Goal: Task Accomplishment & Management: Manage account settings

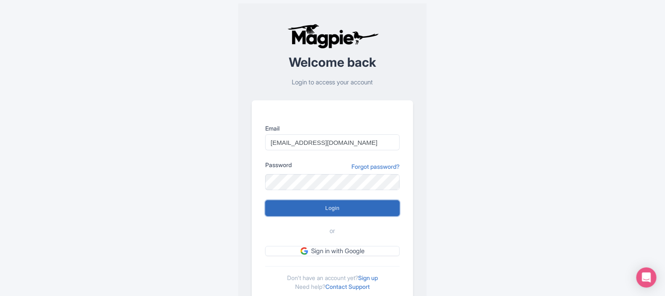
click at [319, 204] on input "Login" at bounding box center [332, 208] width 134 height 16
type input "Logging in..."
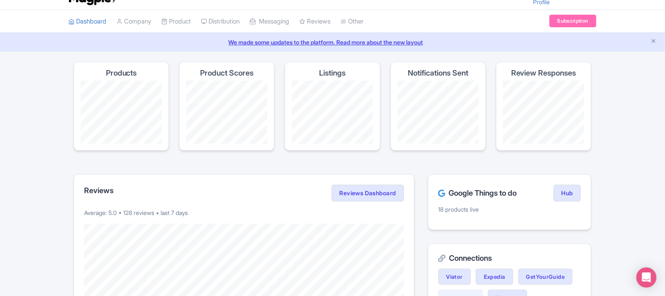
scroll to position [15, 0]
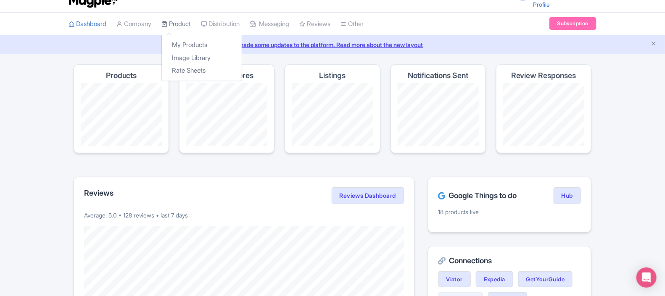
click at [177, 22] on link "Product" at bounding box center [175, 24] width 29 height 23
click at [187, 39] on link "My Products" at bounding box center [202, 45] width 80 height 13
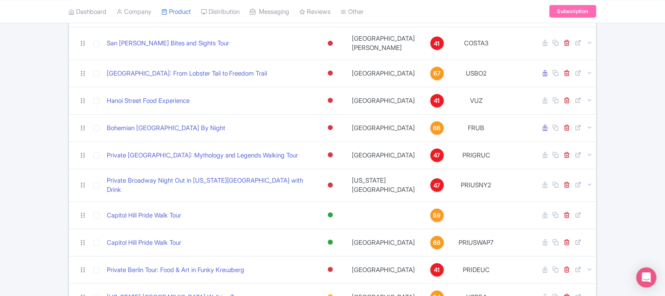
scroll to position [1385, 0]
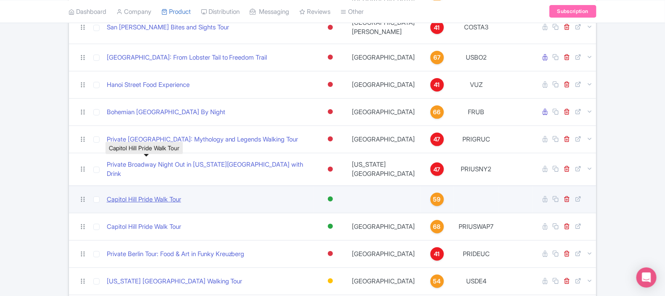
click at [180, 195] on link "Capitol Hill Pride Walk Tour" at bounding box center [144, 200] width 74 height 10
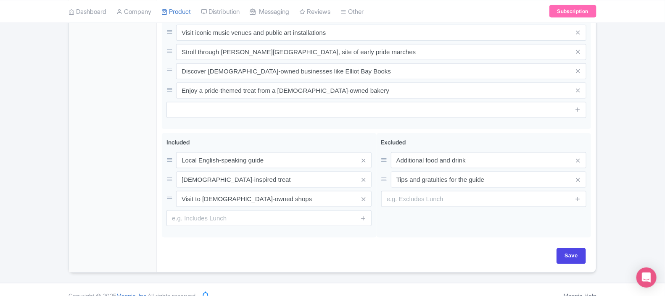
scroll to position [79, 0]
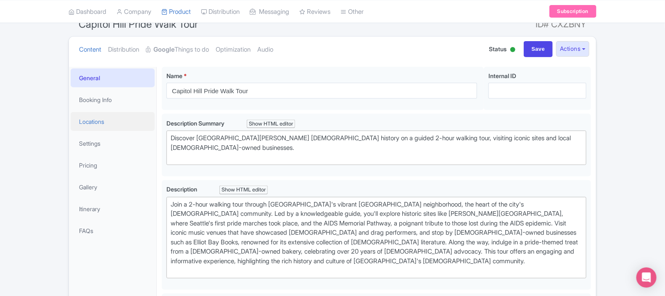
click at [98, 122] on link "Locations" at bounding box center [113, 121] width 84 height 19
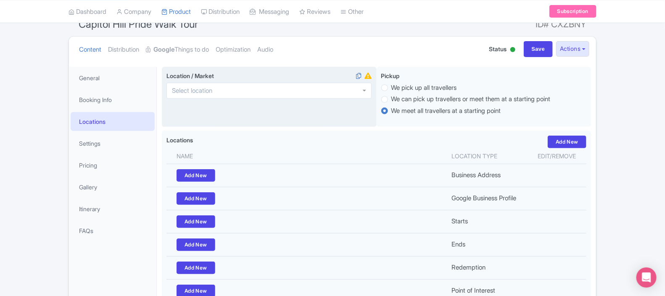
click at [223, 87] on div at bounding box center [268, 91] width 205 height 16
type input "[GEOGRAPHIC_DATA]"
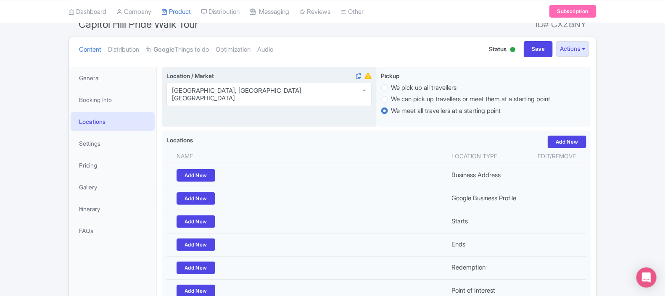
scroll to position [184, 0]
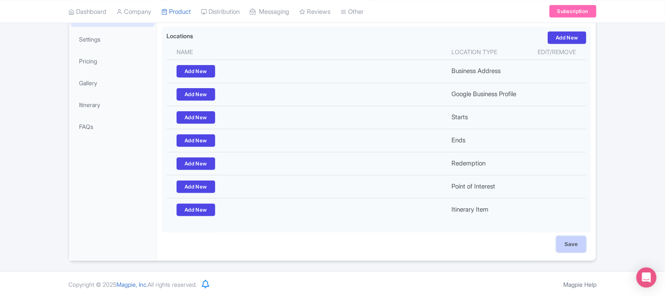
click at [572, 246] on input "Save" at bounding box center [570, 245] width 29 height 16
type input "Saving..."
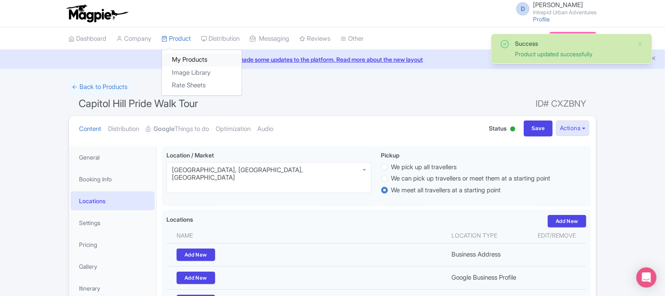
click at [191, 62] on link "My Products" at bounding box center [202, 59] width 80 height 13
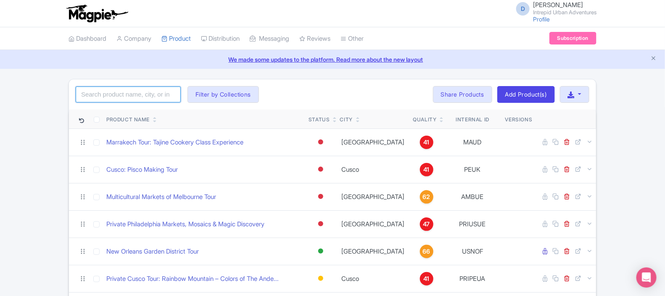
click at [141, 90] on input "search" at bounding box center [128, 95] width 105 height 16
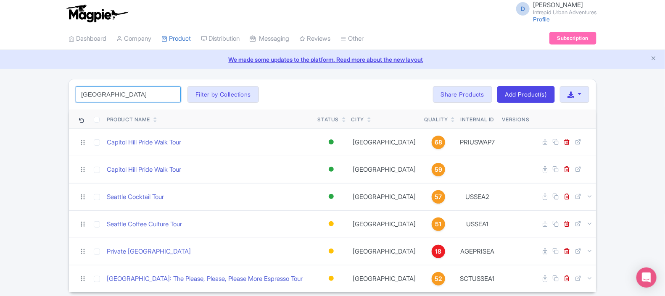
type input "seattle"
